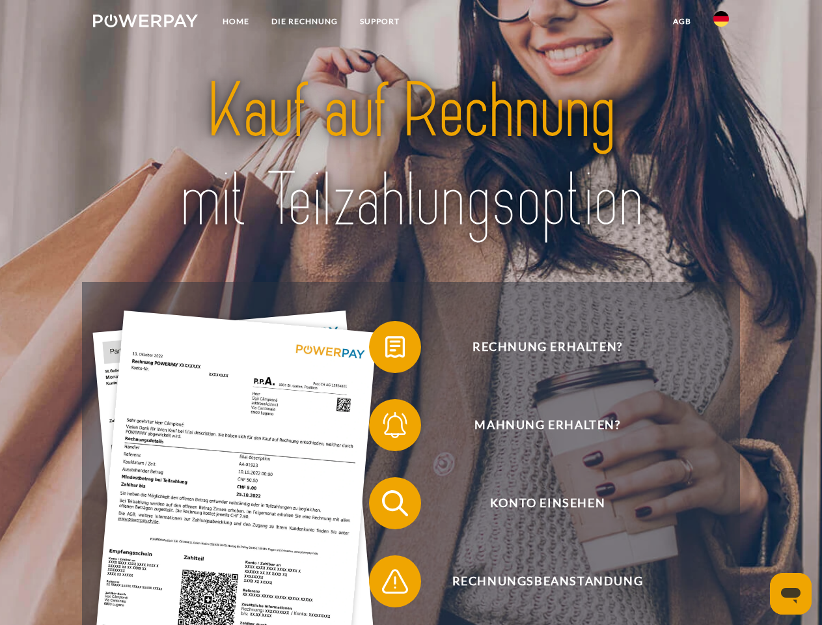
click at [145, 23] on img at bounding box center [145, 20] width 105 height 13
click at [721, 23] on img at bounding box center [721, 19] width 16 height 16
click at [681, 21] on link "agb" at bounding box center [682, 21] width 40 height 23
click at [385, 350] on span at bounding box center [375, 346] width 65 height 65
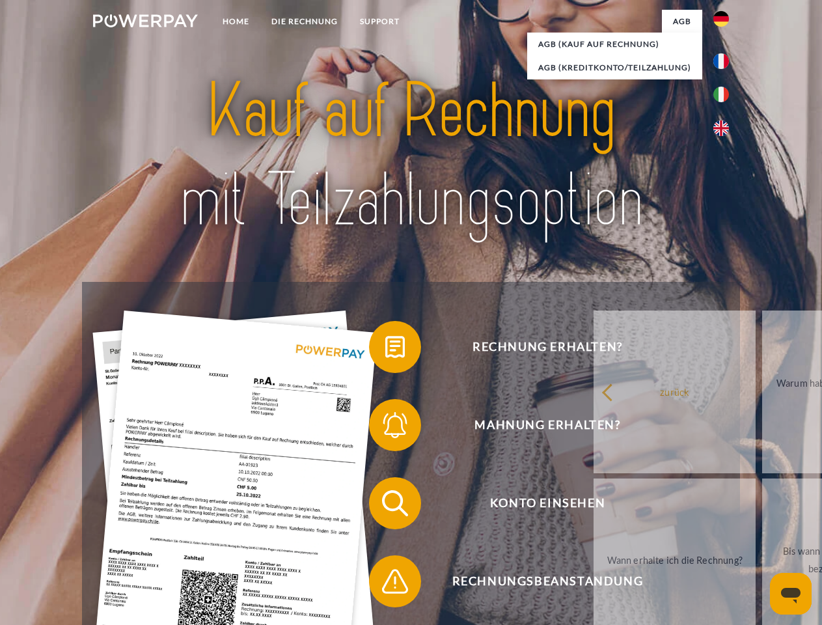
click at [385, 428] on span at bounding box center [375, 424] width 65 height 65
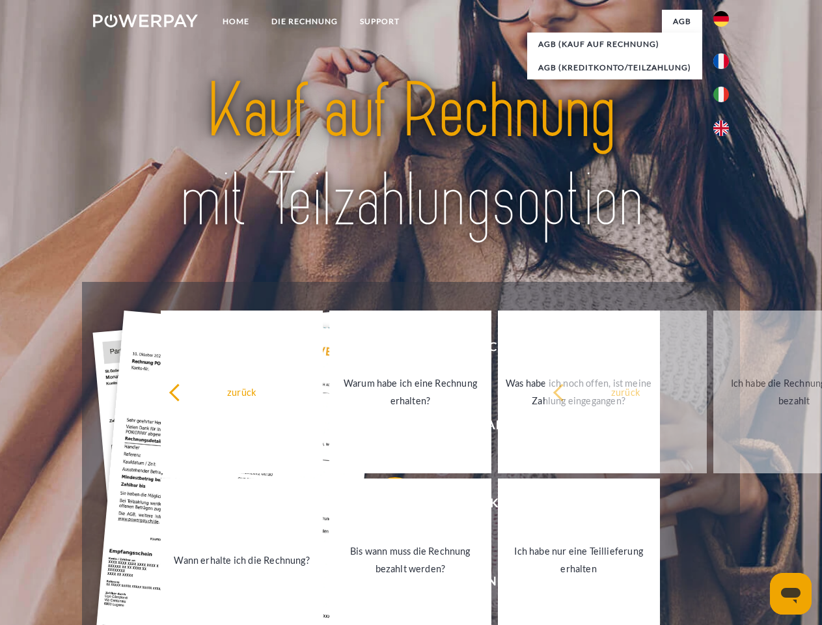
click at [385, 506] on link "Bis wann muss die Rechnung bezahlt werden?" at bounding box center [410, 559] width 162 height 163
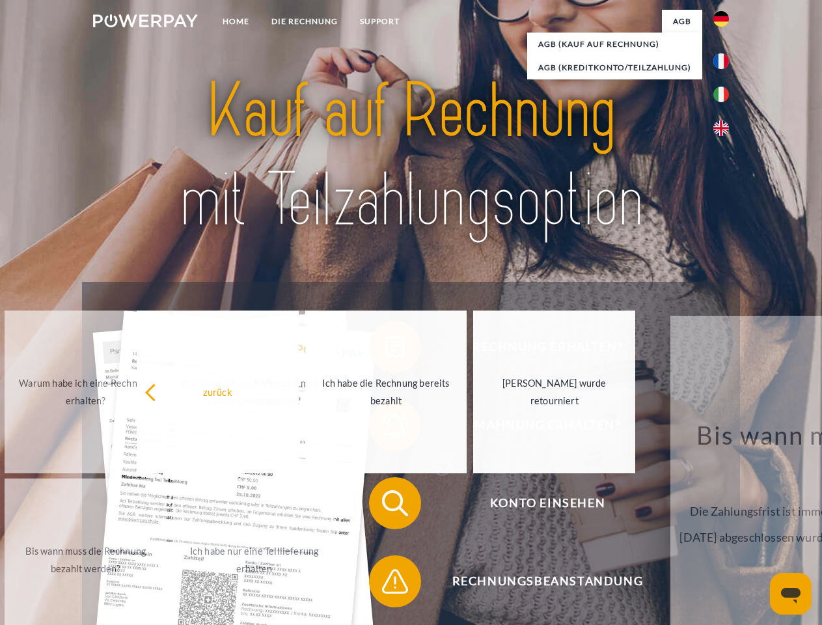
click at [385, 584] on span at bounding box center [375, 581] width 65 height 65
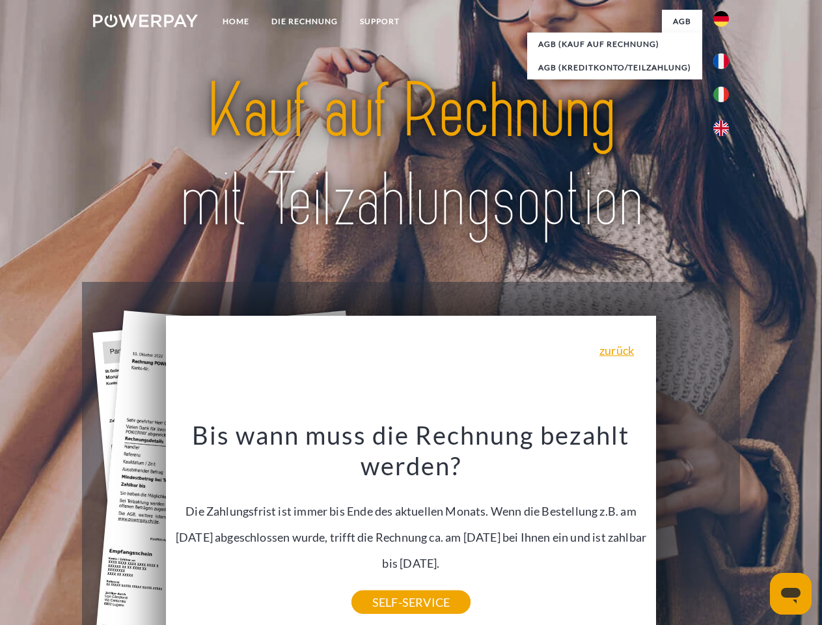
click at [791, 594] on icon "Messaging-Fenster öffnen" at bounding box center [791, 596] width 20 height 16
